Goal: Find specific page/section: Find specific page/section

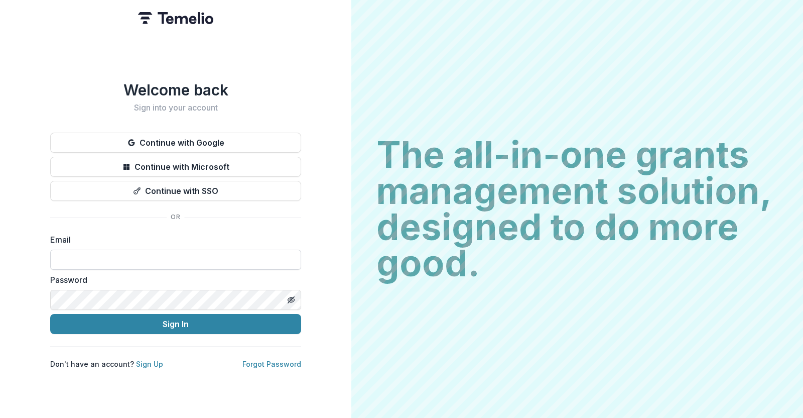
click at [93, 257] on input at bounding box center [175, 260] width 251 height 20
click at [122, 260] on input at bounding box center [175, 260] width 251 height 20
type input "**********"
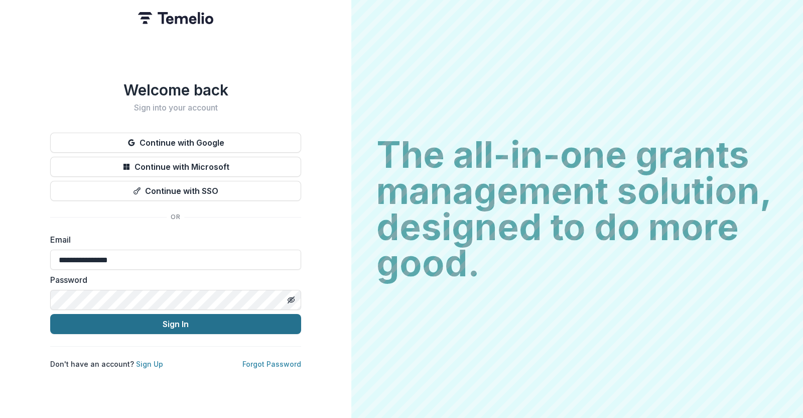
click at [148, 316] on button "Sign In" at bounding box center [175, 324] width 251 height 20
